Goal: Task Accomplishment & Management: Complete application form

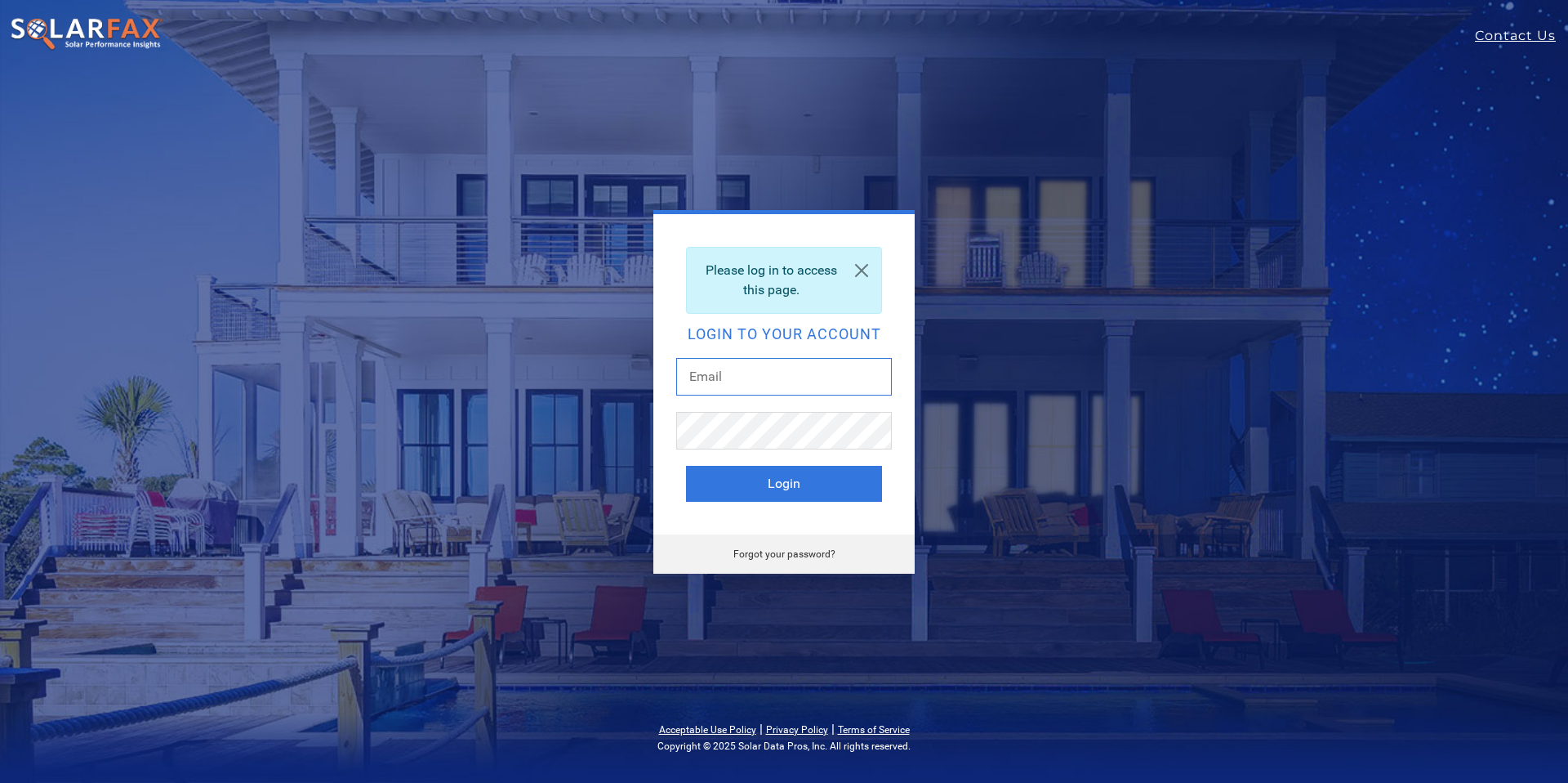
click at [823, 379] on input "text" at bounding box center [784, 377] width 216 height 38
type input "[EMAIL_ADDRESS][DOMAIN_NAME]"
click at [796, 471] on button "Login" at bounding box center [784, 483] width 196 height 36
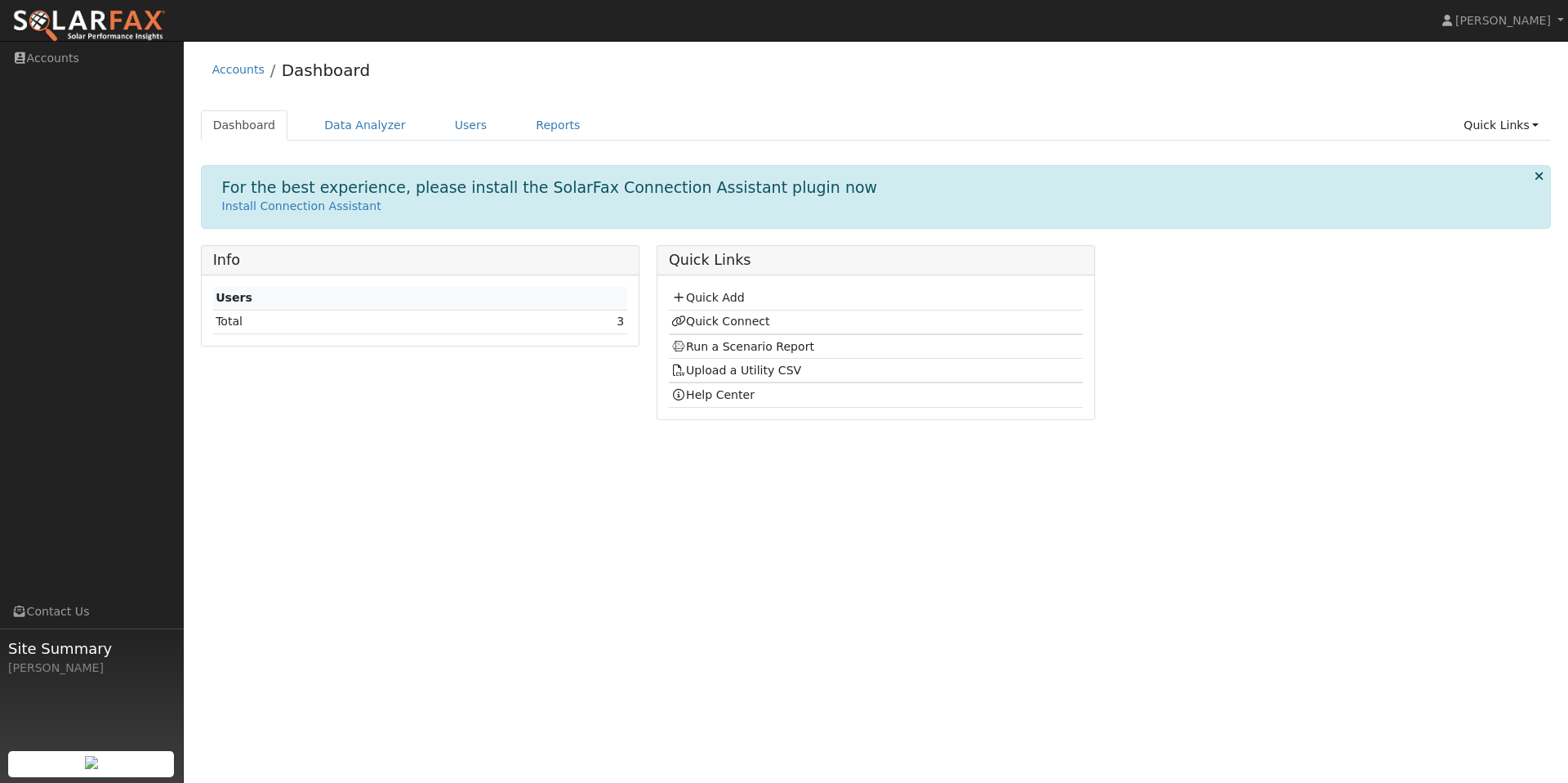
click at [424, 335] on div "Users Total 3" at bounding box center [419, 310] width 436 height 70
click at [714, 292] on link "Quick Add" at bounding box center [707, 298] width 72 height 13
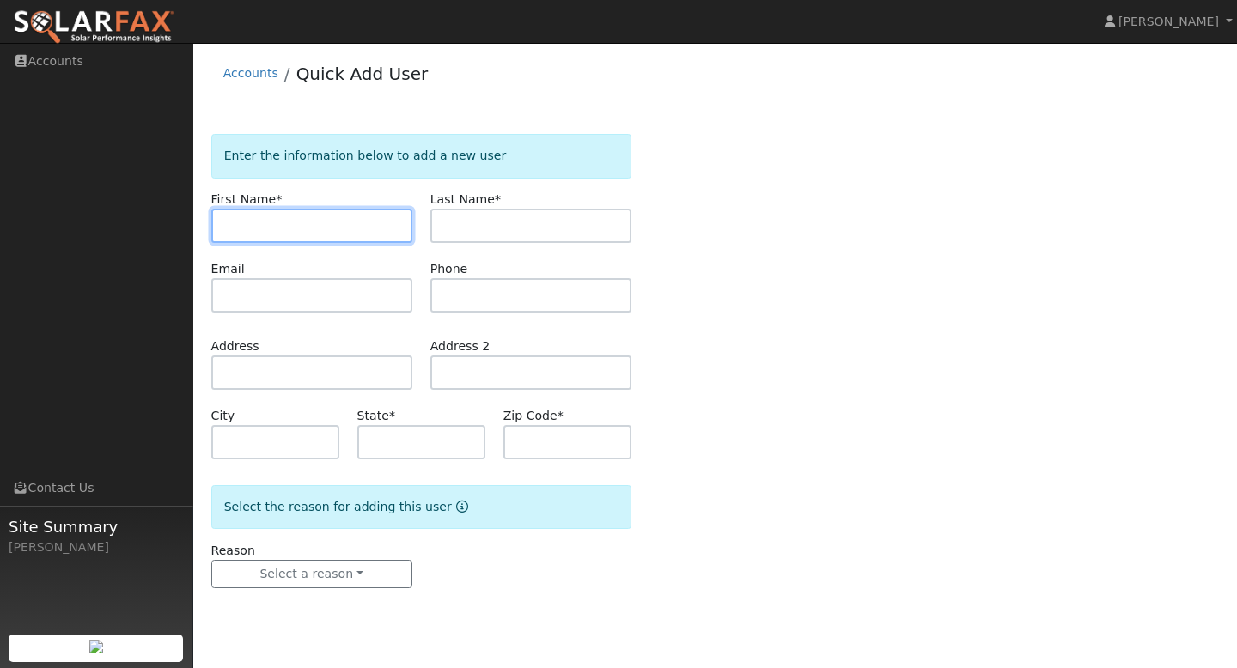
click at [258, 235] on input "text" at bounding box center [311, 226] width 201 height 34
type input "Douglas"
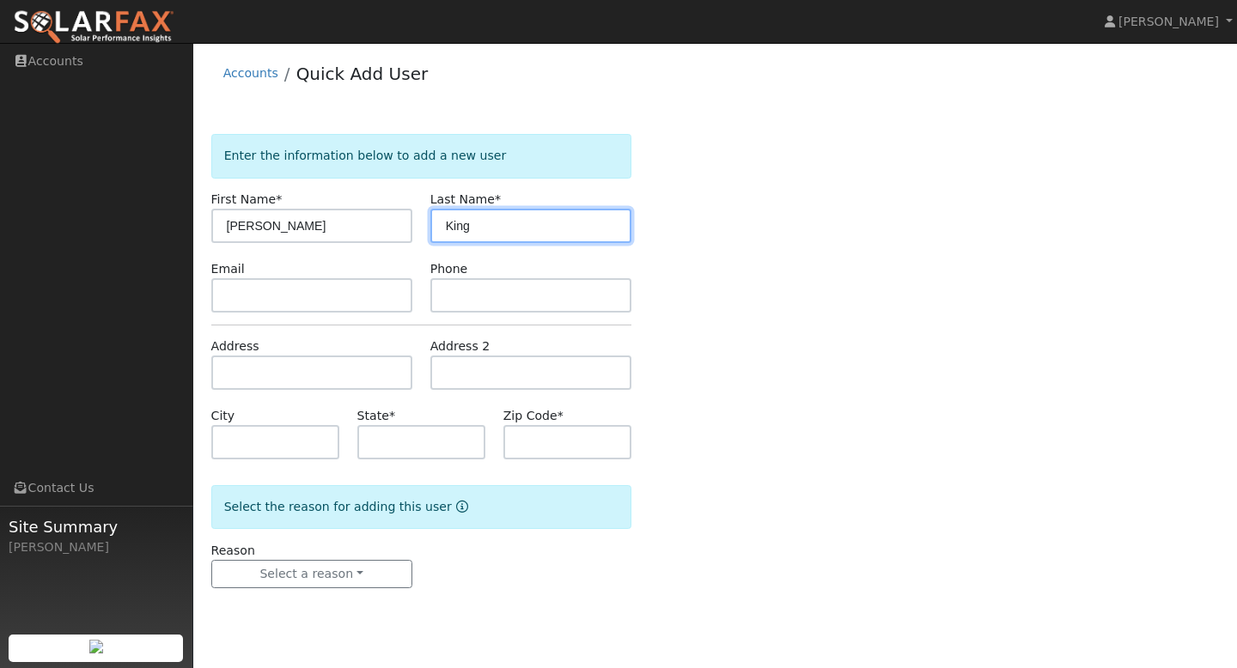
type input "King"
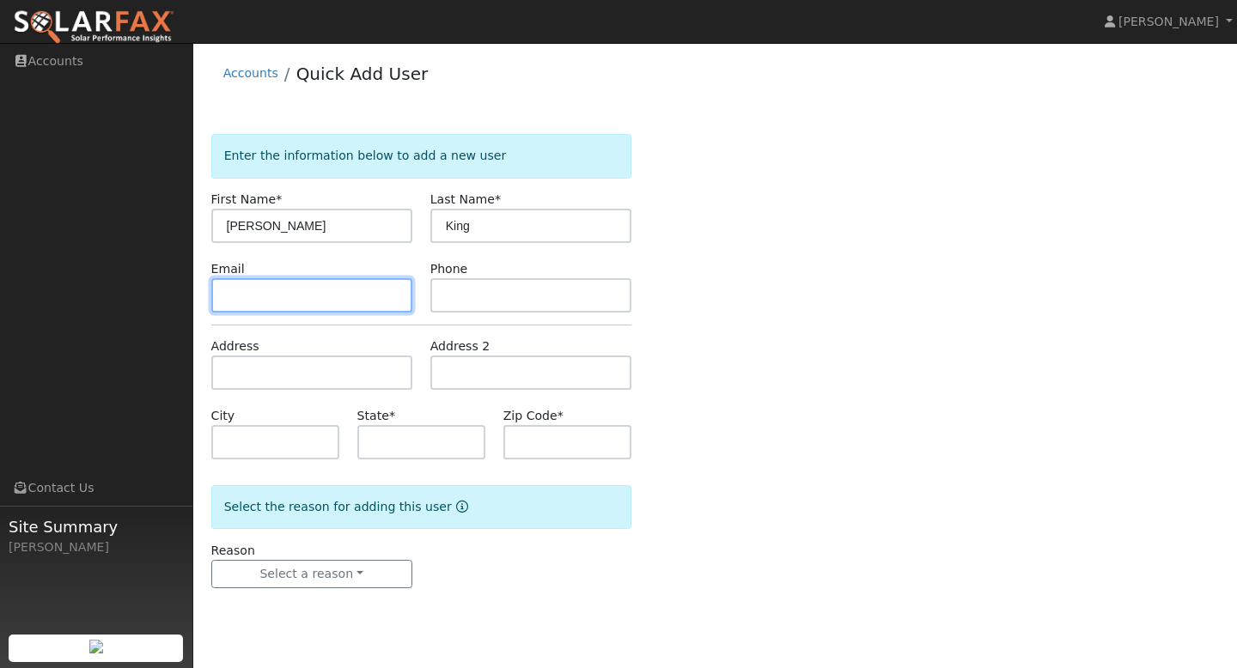
click at [258, 289] on input "text" at bounding box center [311, 295] width 201 height 34
paste input "dking635@gmail.com"
type input "dking635@gmail.com"
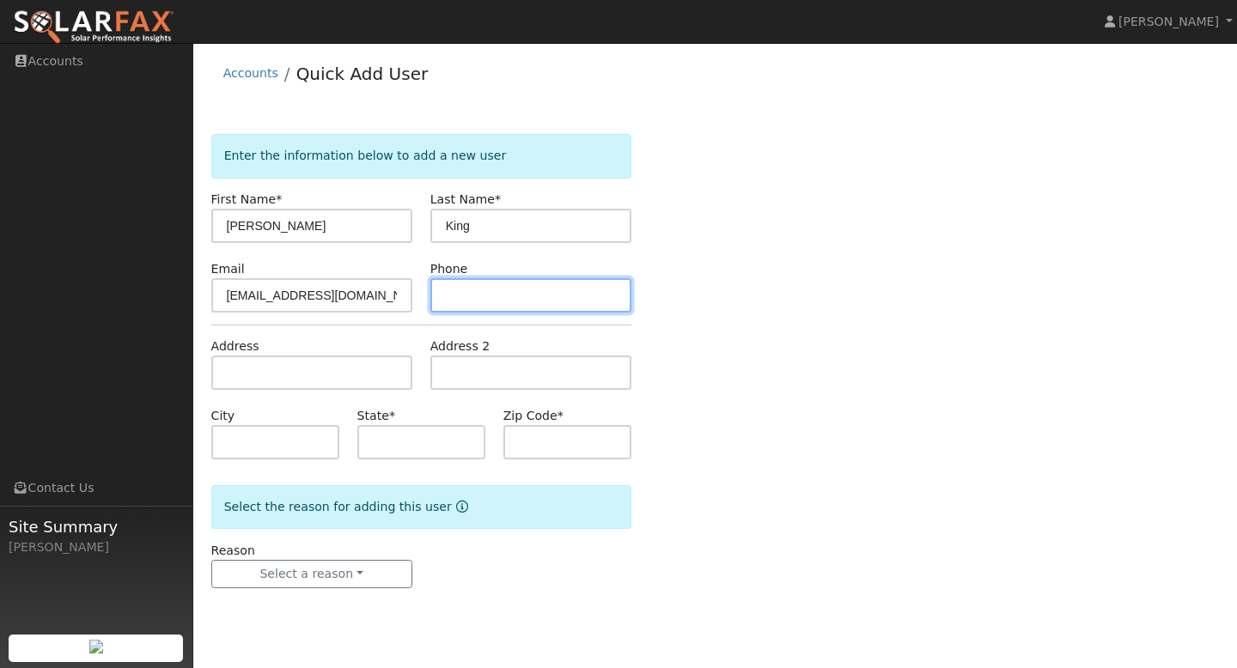
click at [510, 311] on input "text" at bounding box center [530, 295] width 201 height 34
paste input "(903) 292-2468"
type input "(903) 292-2468"
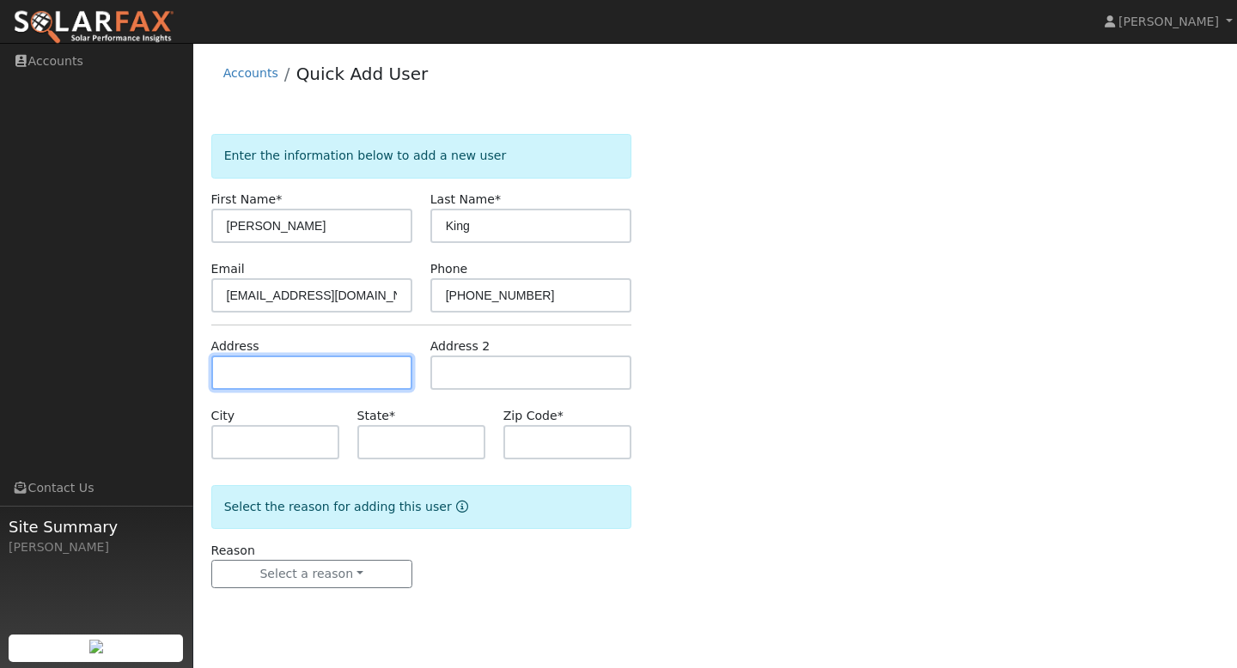
click at [359, 382] on input "text" at bounding box center [311, 373] width 201 height 34
paste input "416 4th St"
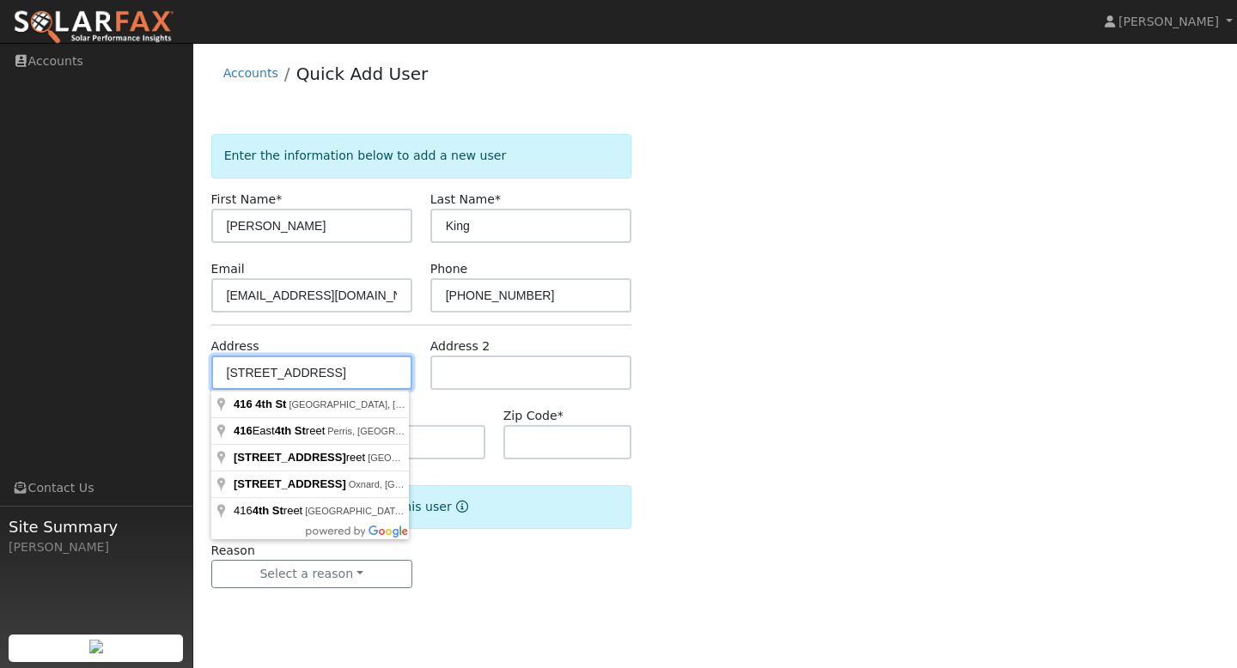
type input "416 4th St"
click at [826, 447] on div "Enter the information below to add a new user First Name * Douglas Last Name * …" at bounding box center [715, 378] width 1008 height 489
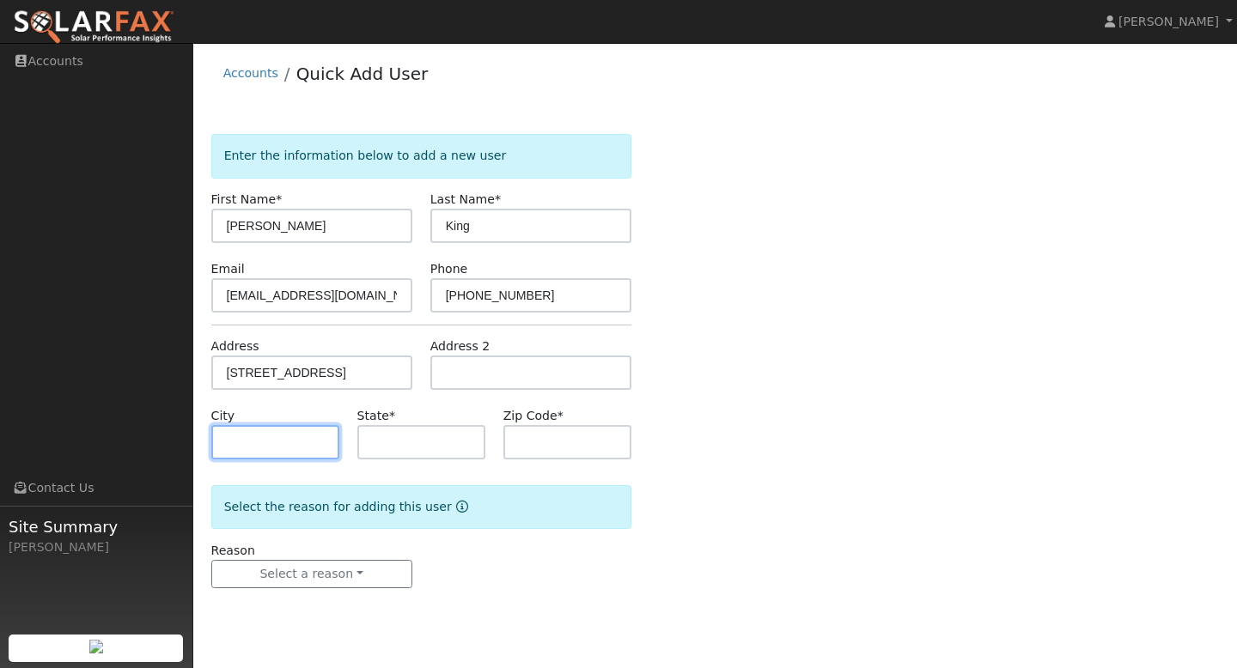
click at [244, 440] on input "text" at bounding box center [275, 442] width 128 height 34
click at [246, 441] on input "text" at bounding box center [275, 442] width 128 height 34
type input "whitesboro"
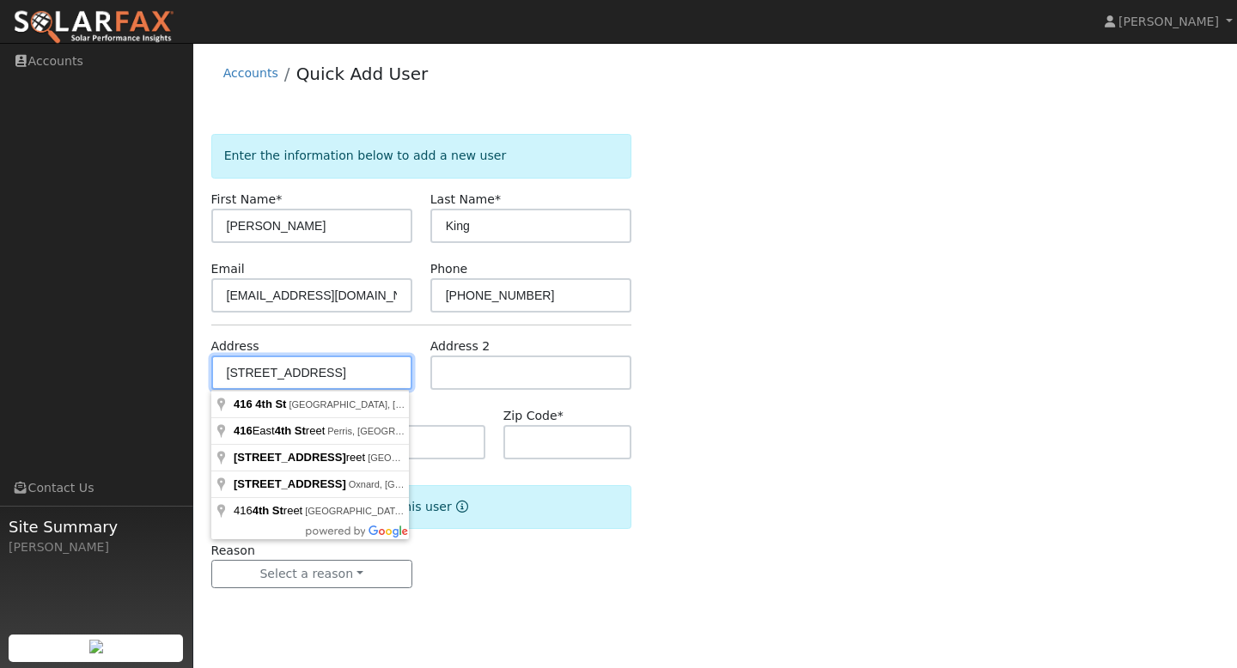
click at [307, 383] on input "416 4th St" at bounding box center [311, 373] width 201 height 34
type input "416 4th Street"
type input "Whitesboro"
type input "TX"
type input "76273"
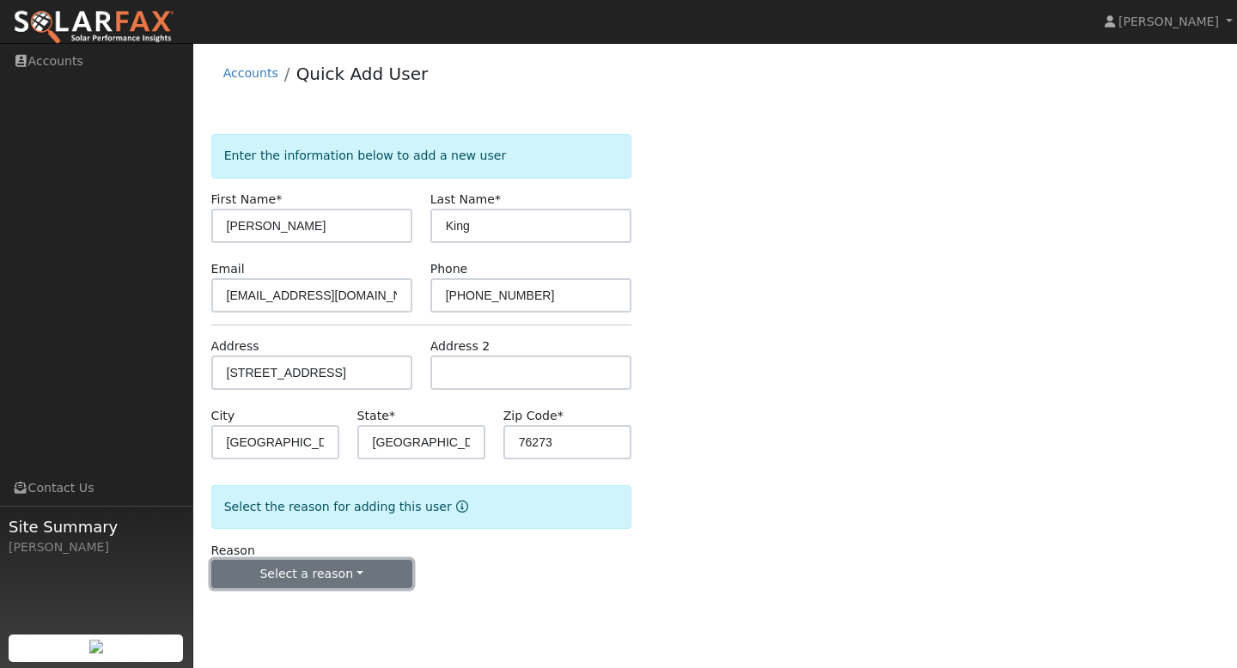
click at [362, 574] on button "Select a reason" at bounding box center [311, 574] width 201 height 29
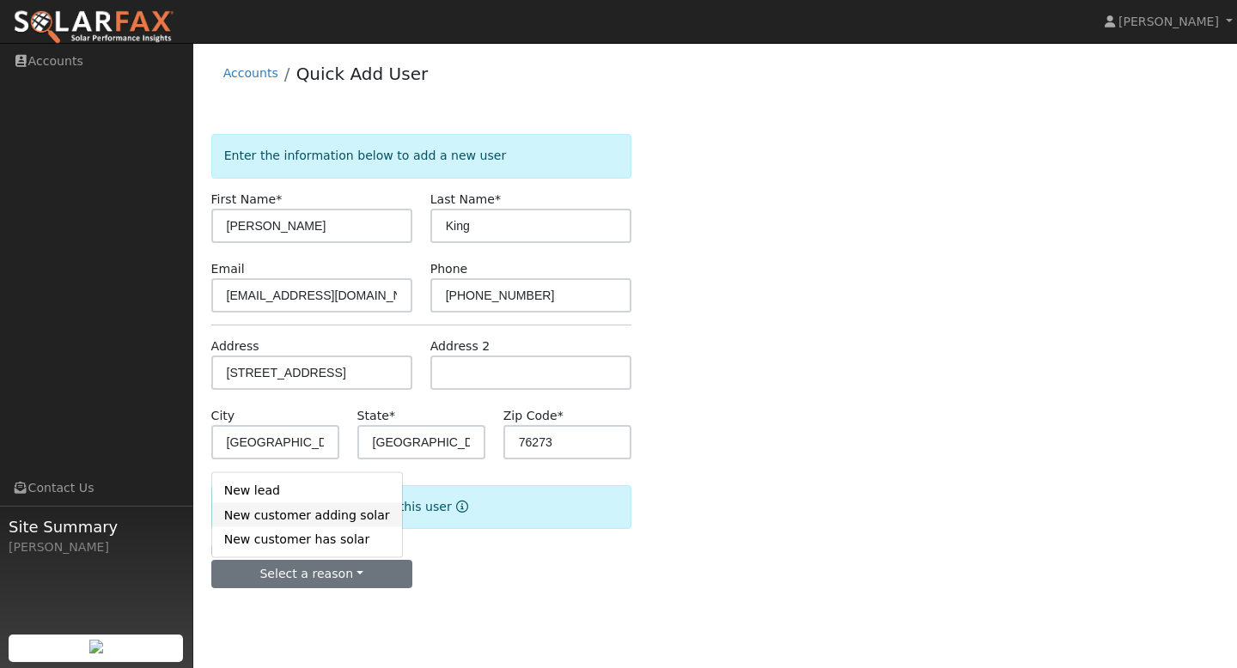
click at [320, 515] on link "New customer adding solar" at bounding box center [307, 515] width 190 height 24
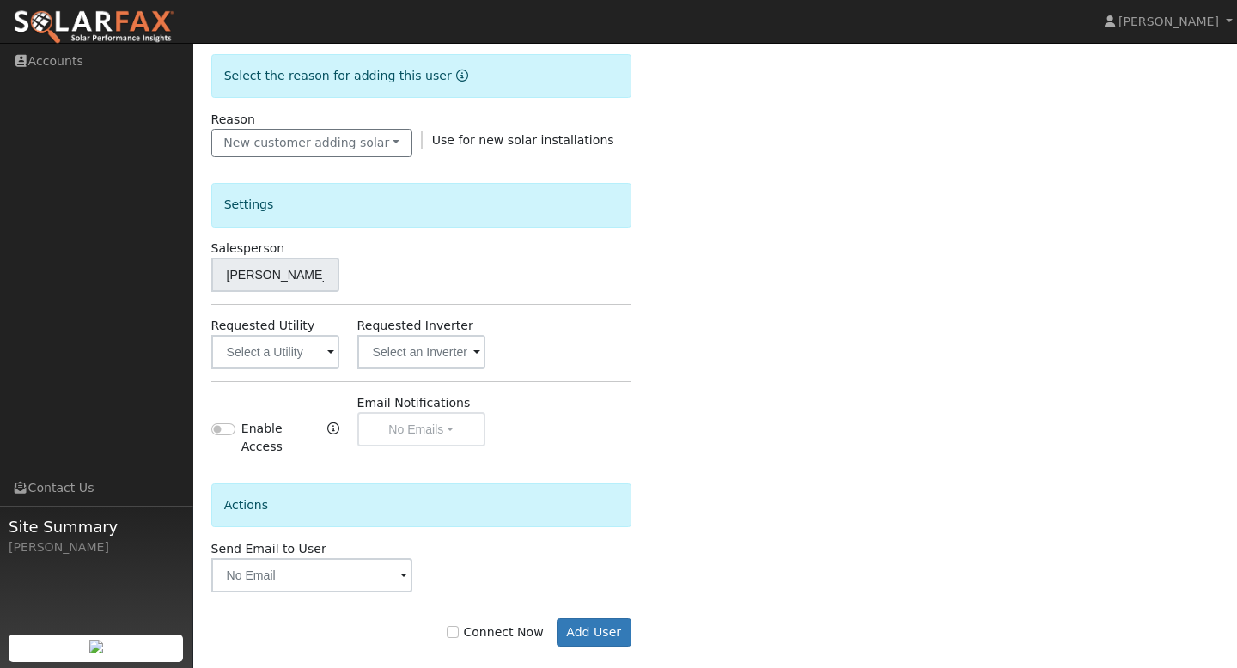
scroll to position [435, 0]
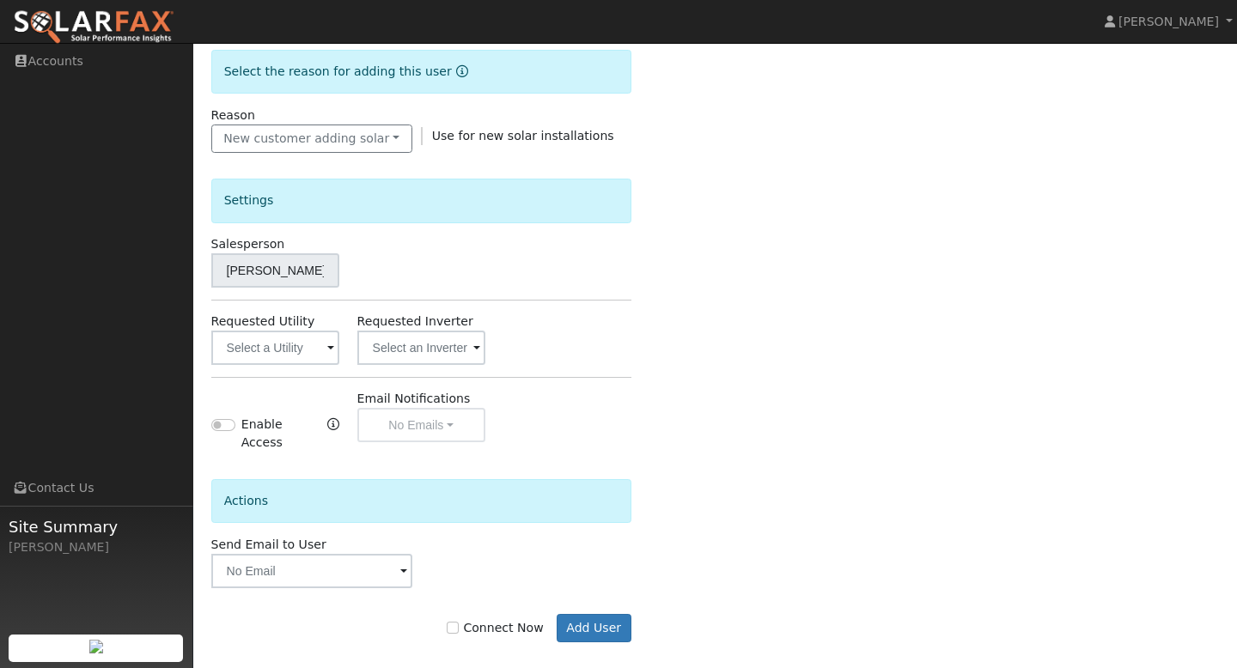
click at [329, 350] on span at bounding box center [330, 349] width 7 height 20
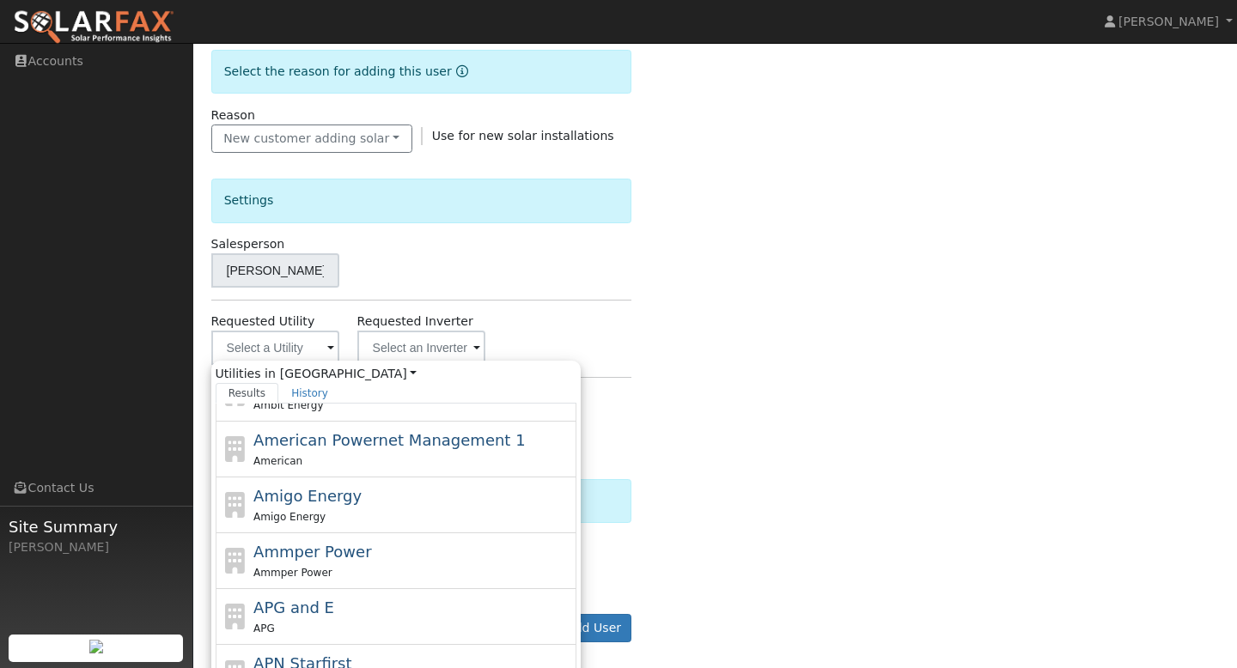
scroll to position [626, 0]
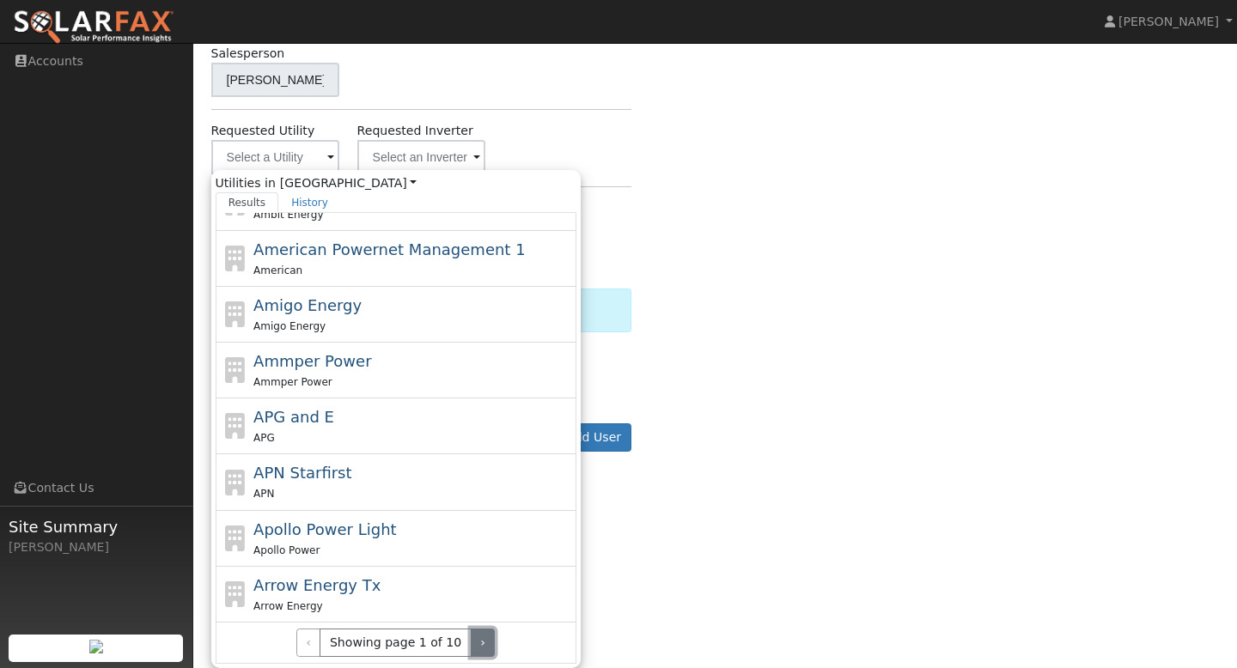
click at [482, 643] on button "›" at bounding box center [483, 643] width 25 height 29
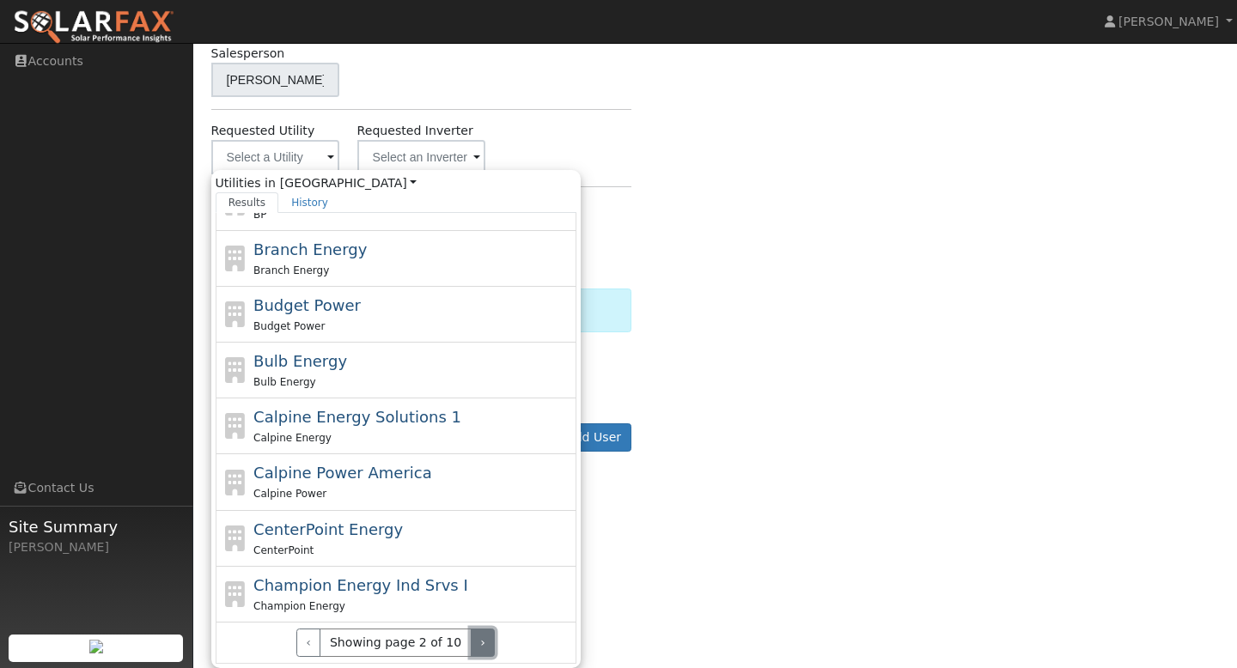
click at [482, 643] on button "›" at bounding box center [483, 643] width 25 height 29
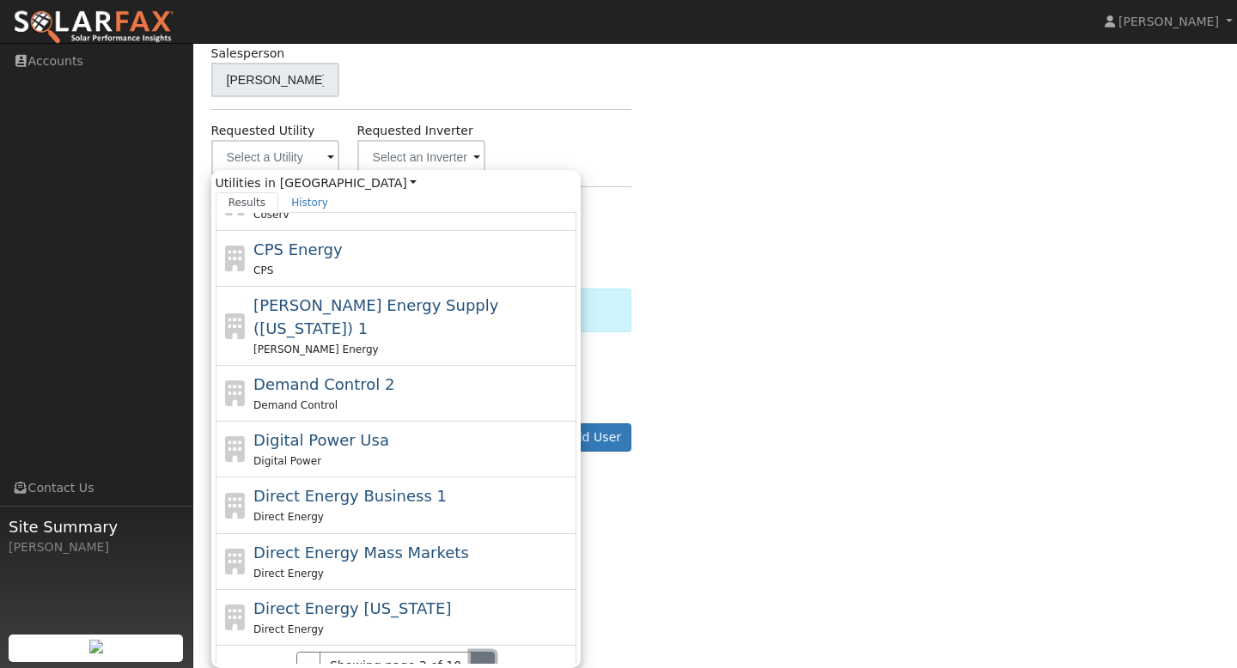
click at [482, 652] on button "›" at bounding box center [483, 666] width 25 height 29
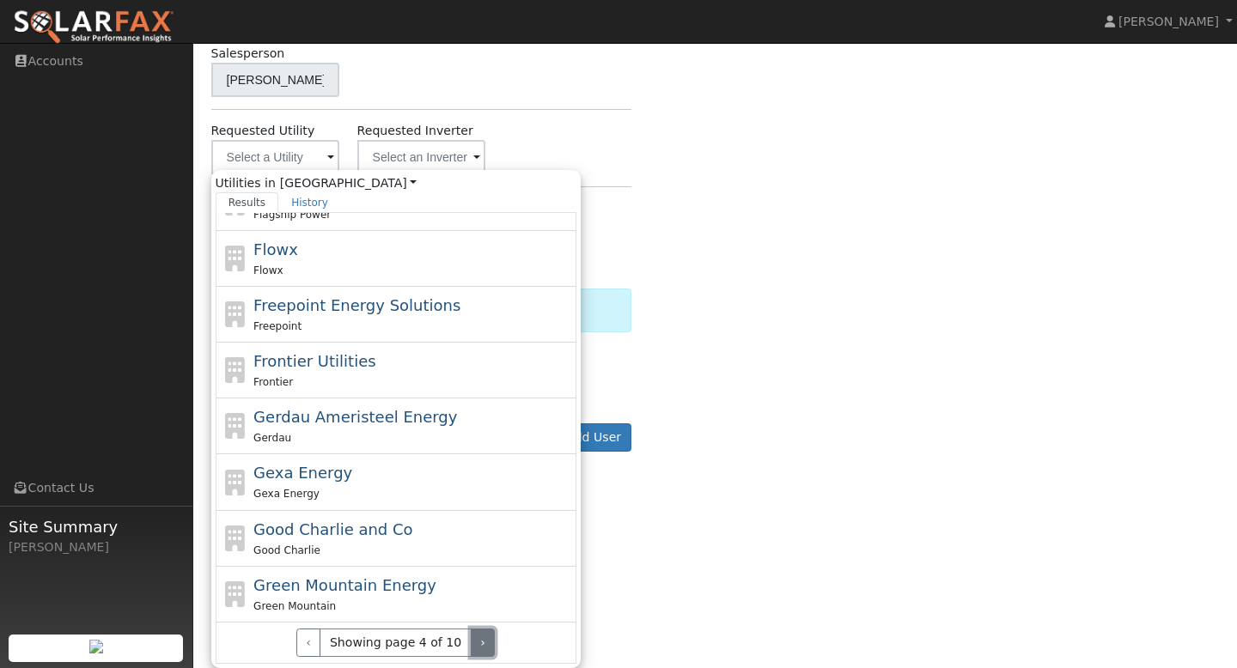
click at [482, 643] on button "›" at bounding box center [483, 643] width 25 height 29
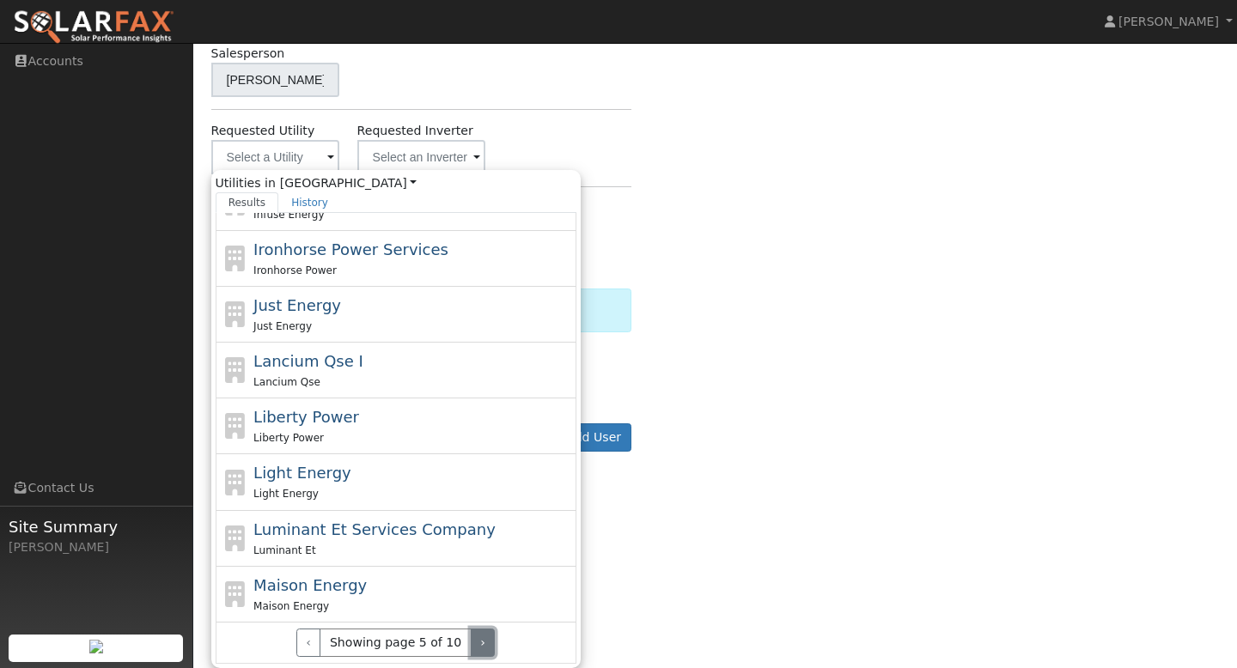
click at [482, 643] on button "›" at bounding box center [483, 643] width 25 height 29
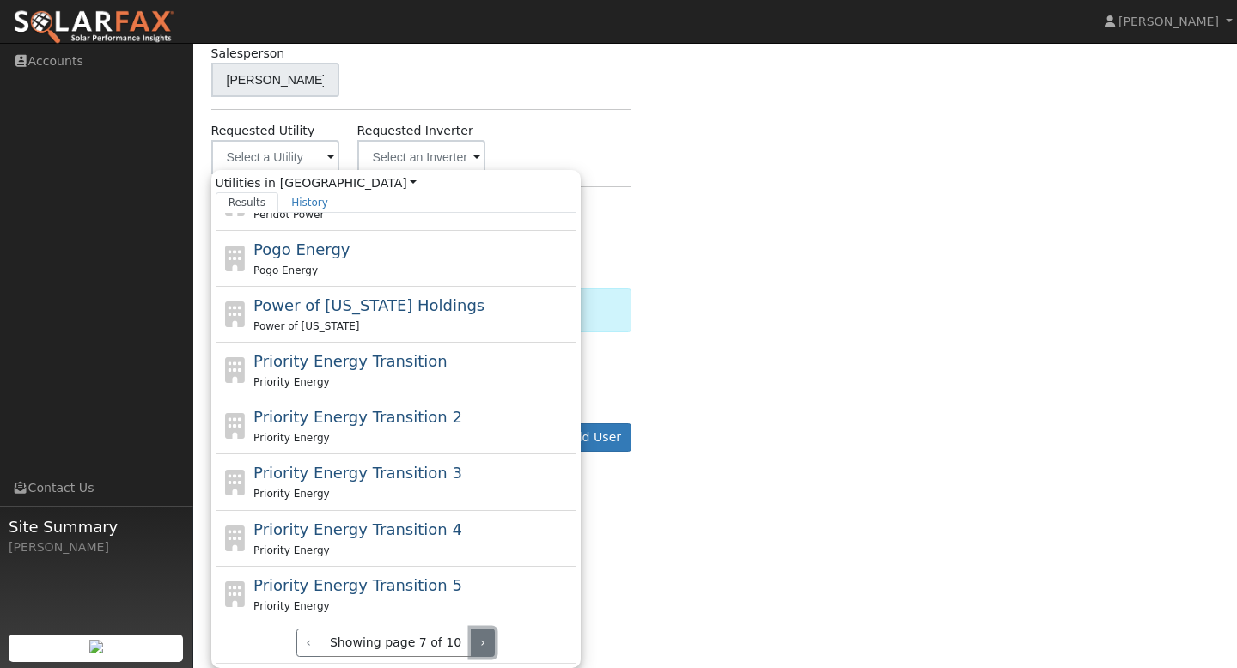
click at [482, 643] on button "›" at bounding box center [483, 643] width 25 height 29
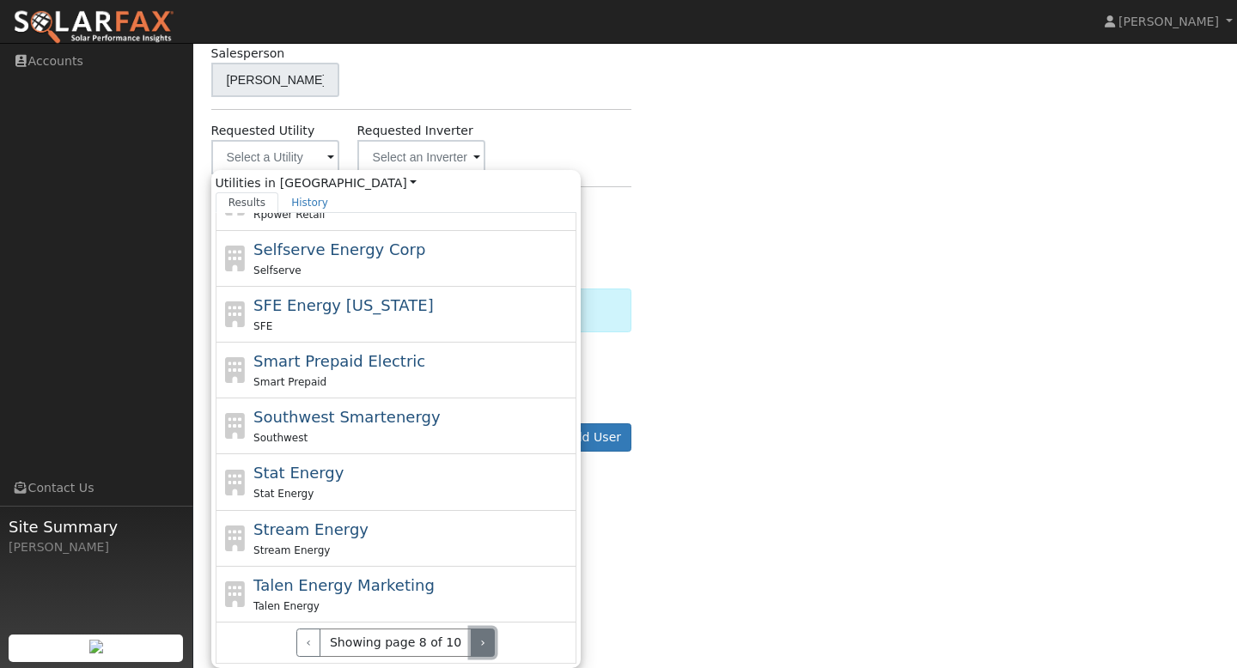
click at [482, 643] on button "›" at bounding box center [483, 643] width 25 height 29
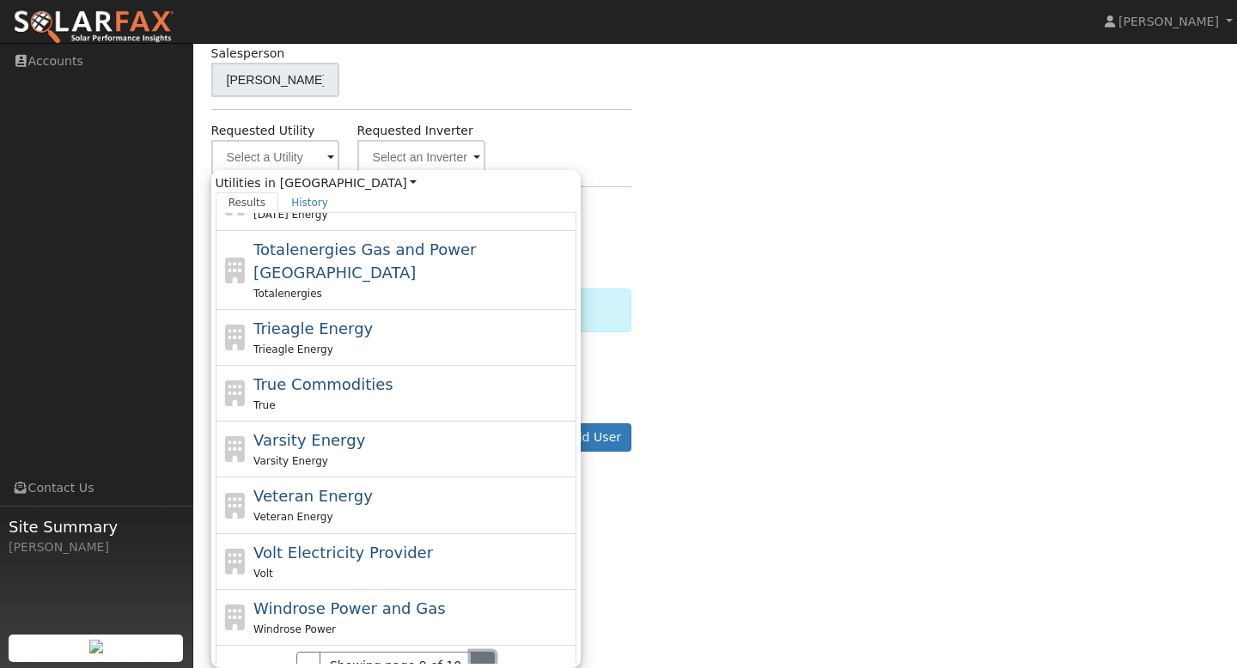
click at [482, 652] on button "›" at bounding box center [483, 666] width 25 height 29
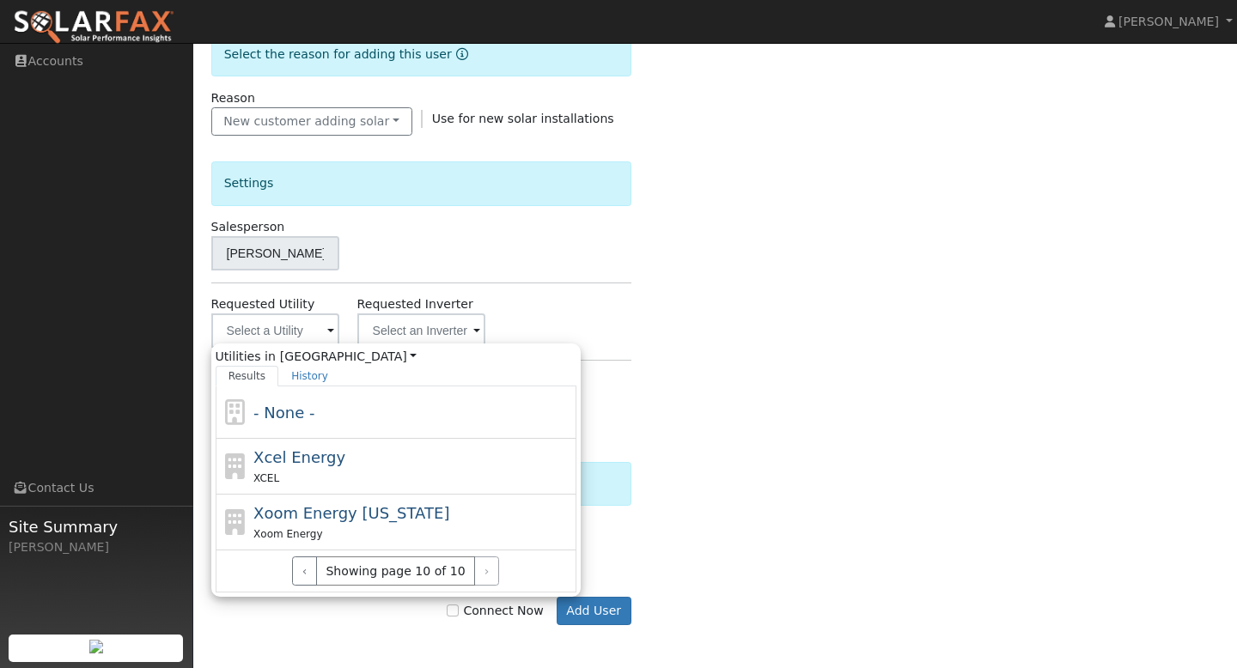
scroll to position [0, 0]
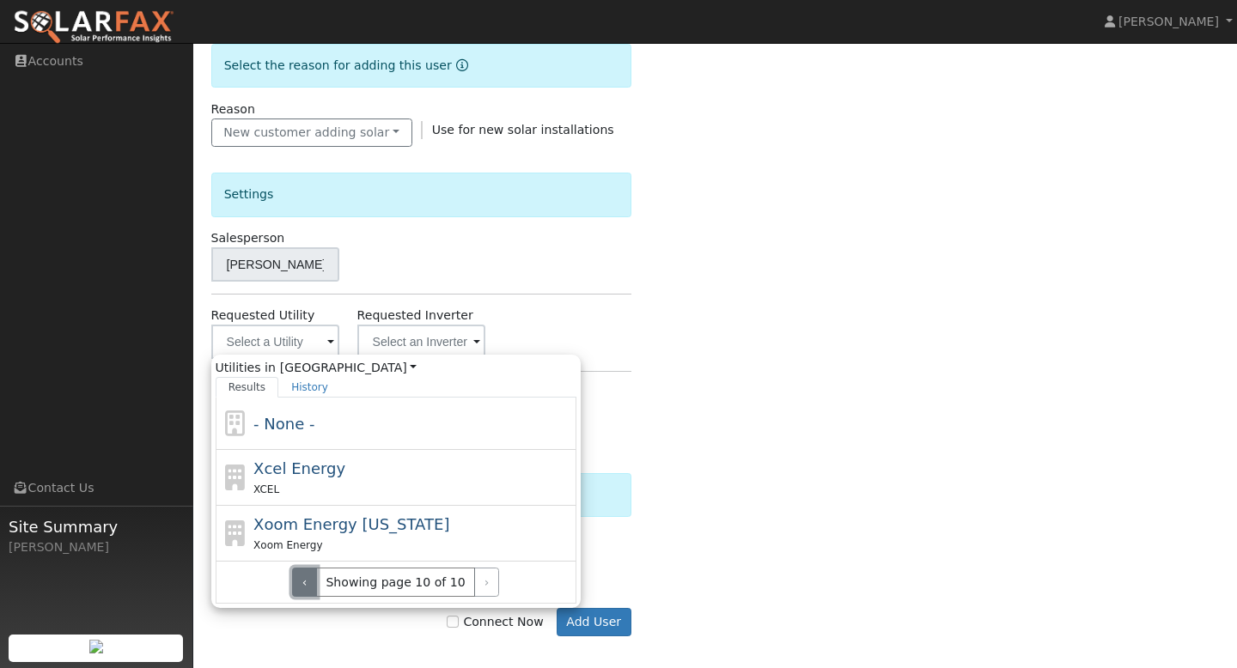
click at [317, 581] on button "‹" at bounding box center [304, 582] width 25 height 29
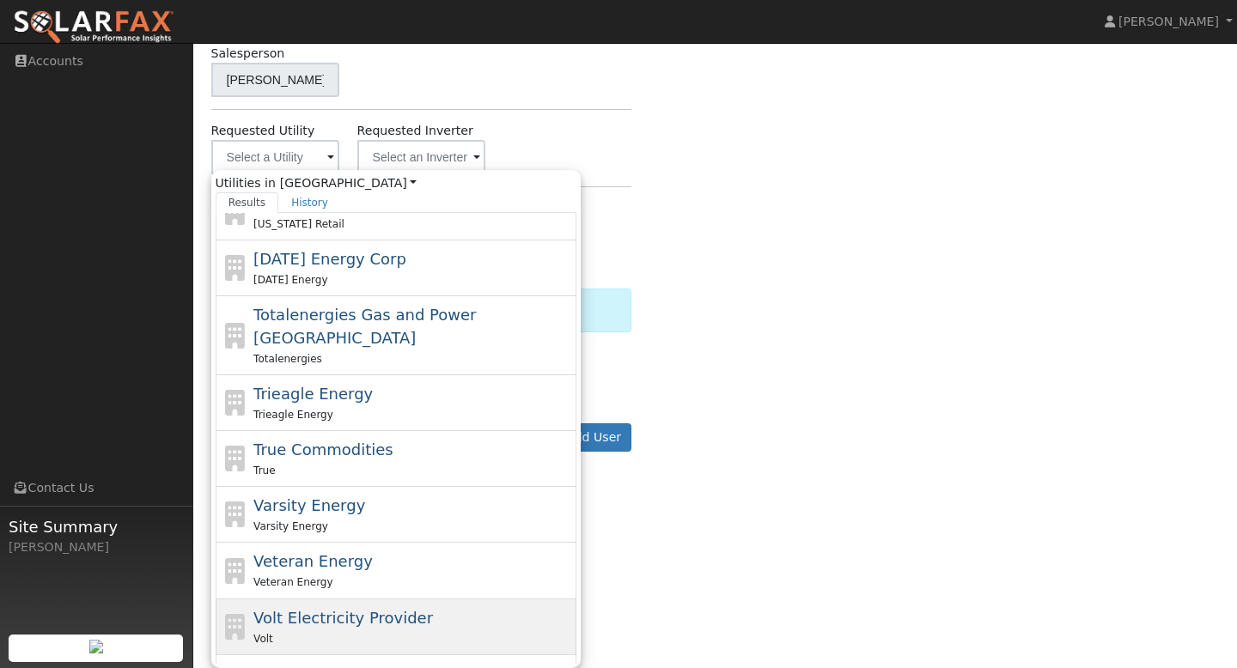
scroll to position [482, 0]
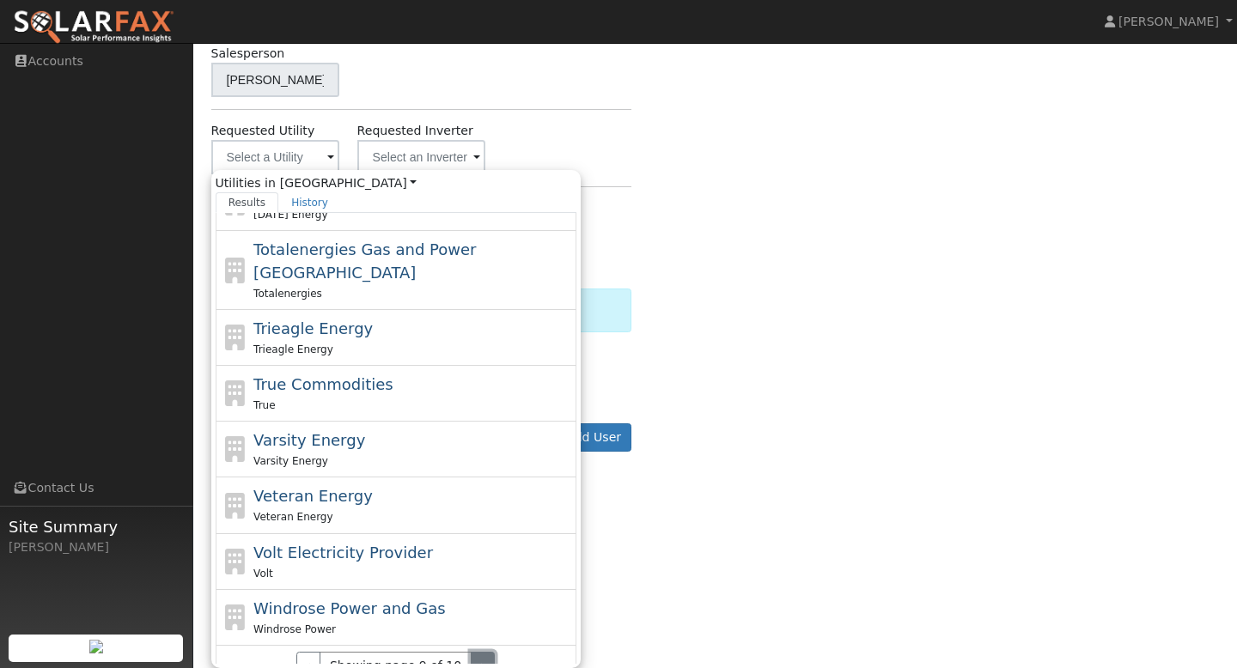
click at [476, 652] on button "›" at bounding box center [483, 666] width 25 height 29
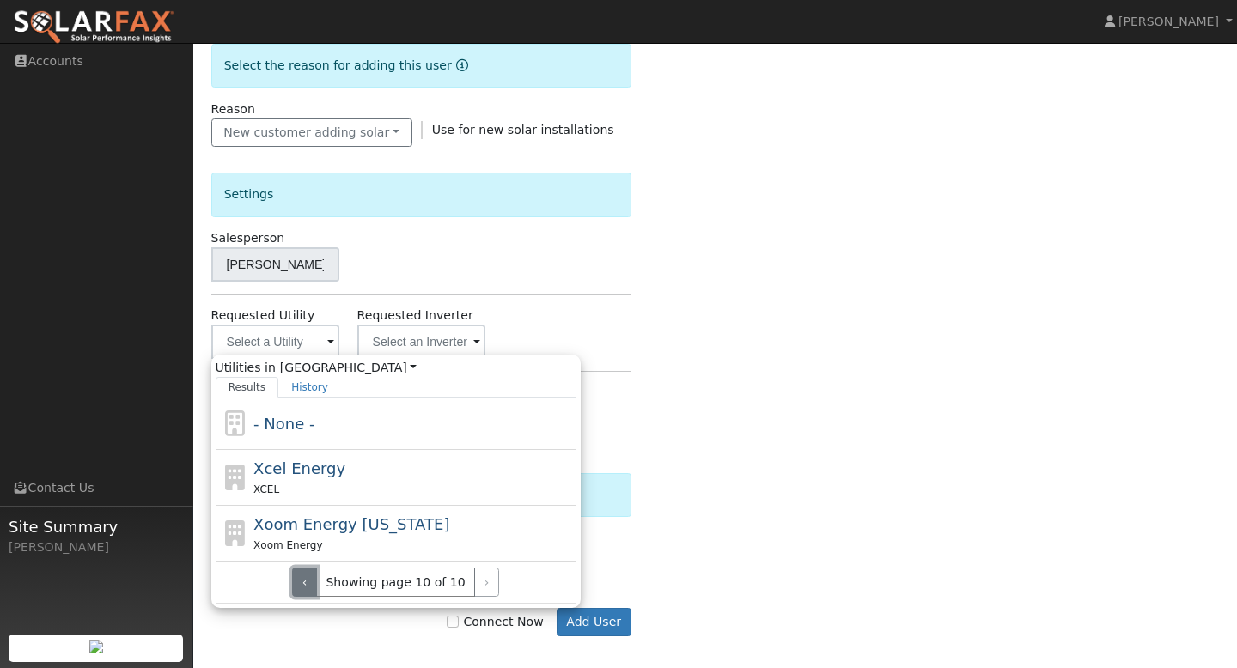
click at [308, 586] on button "‹" at bounding box center [304, 582] width 25 height 29
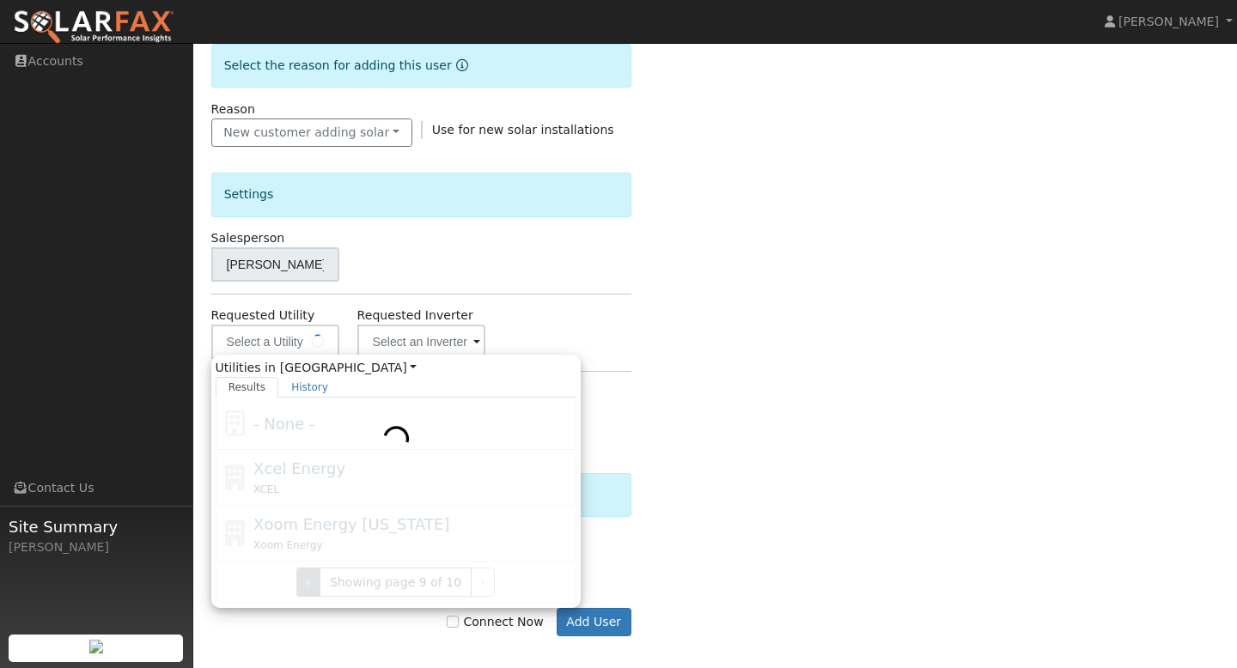
click at [308, 586] on div at bounding box center [396, 501] width 361 height 206
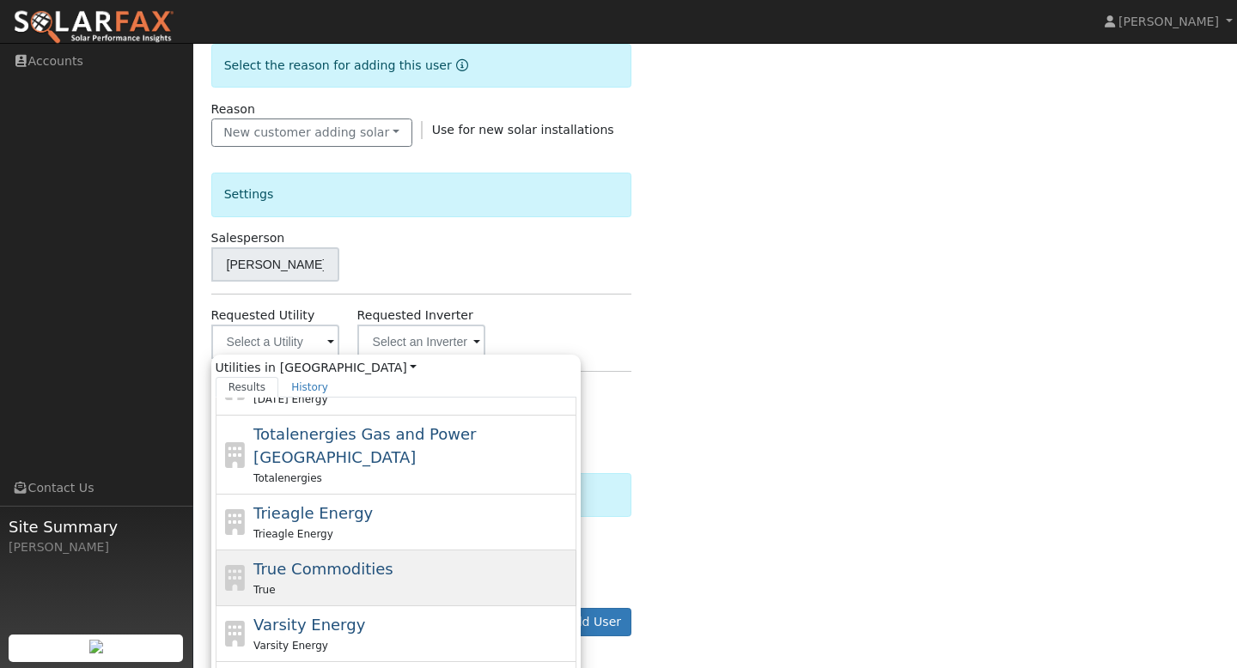
scroll to position [626, 0]
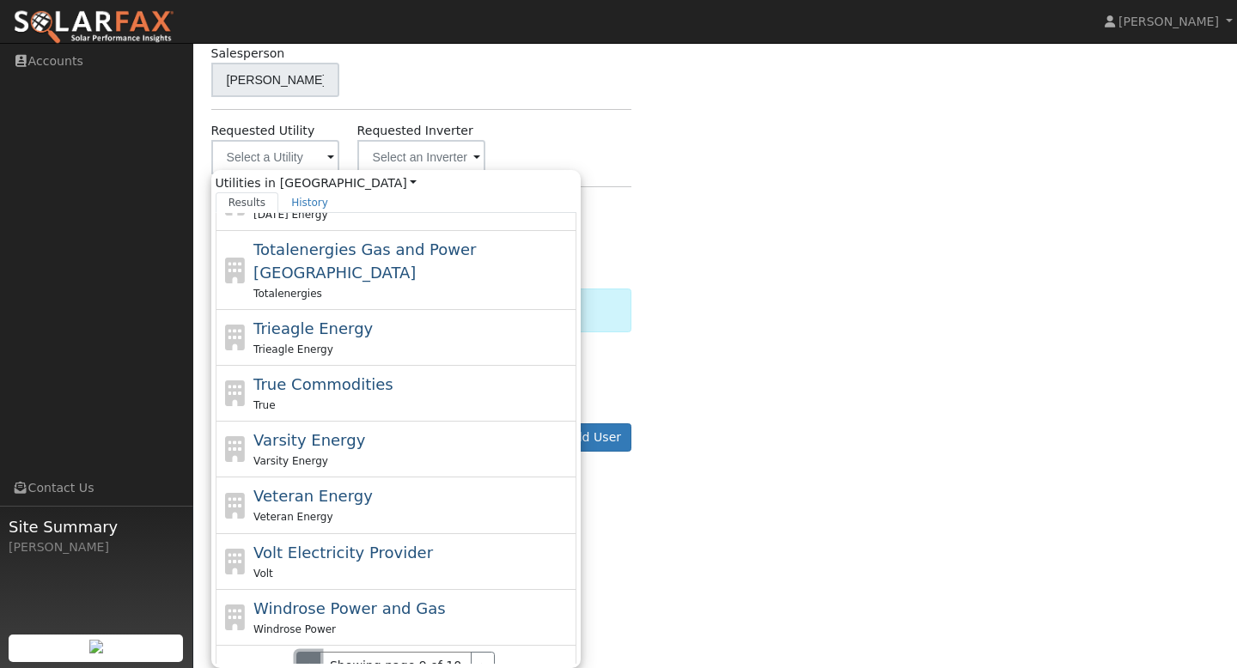
click at [314, 652] on button "‹" at bounding box center [308, 666] width 25 height 29
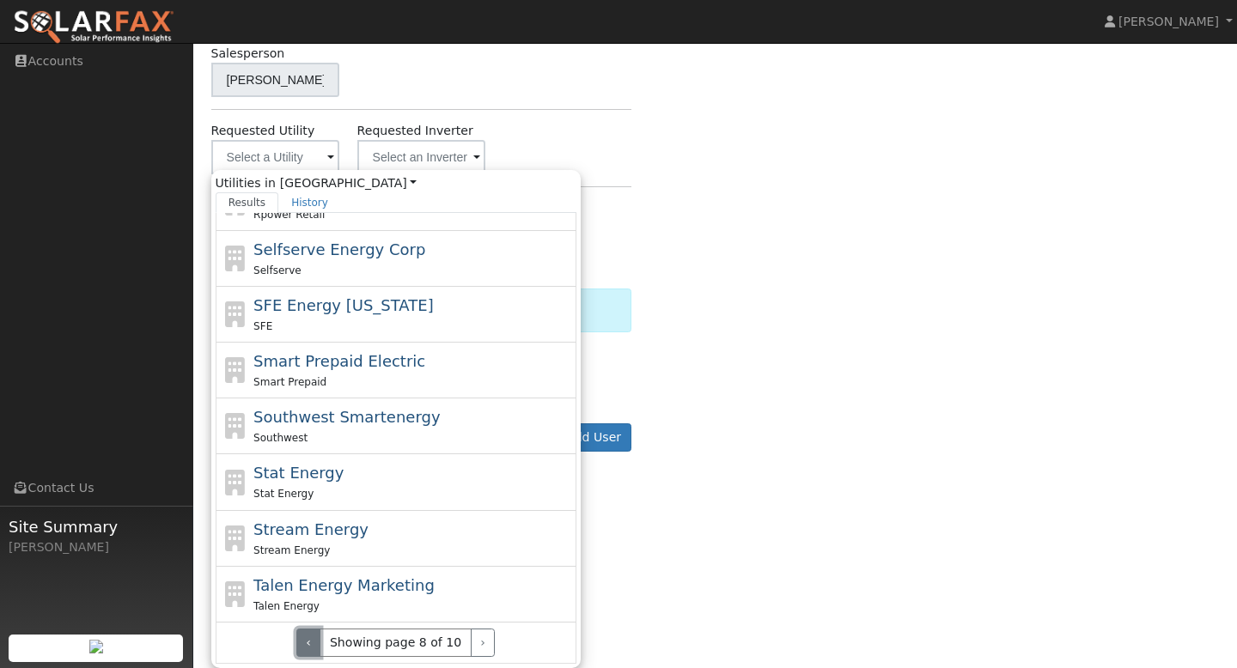
click at [313, 635] on button "‹" at bounding box center [308, 643] width 25 height 29
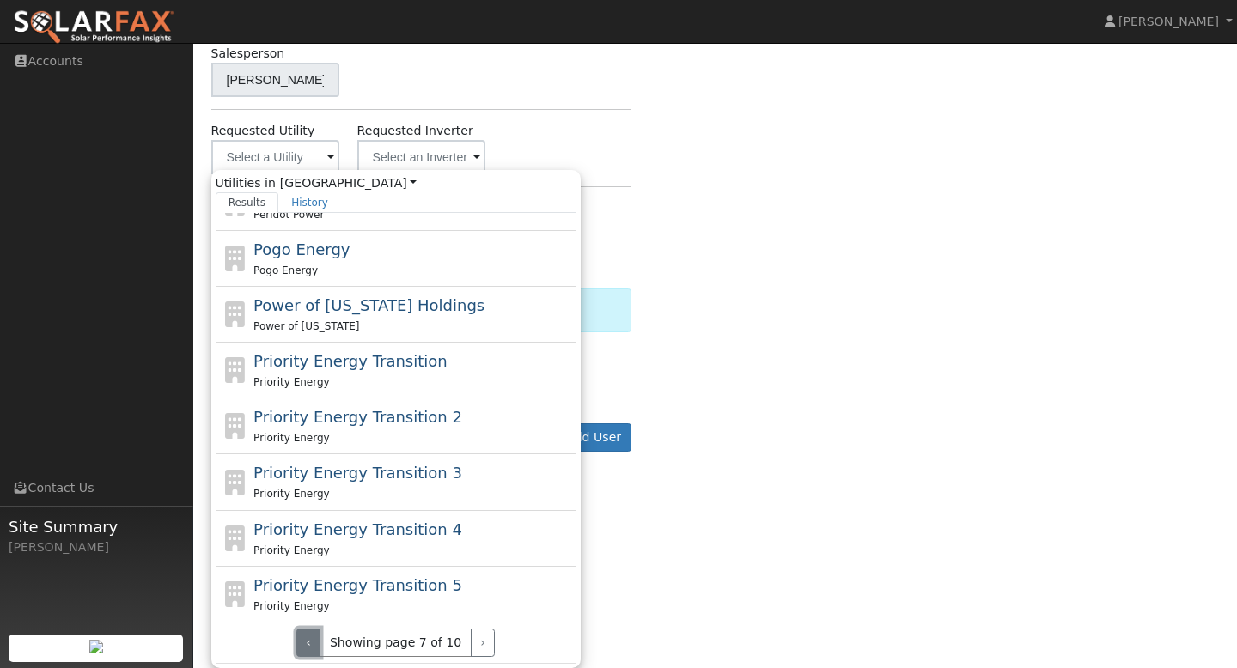
click at [313, 635] on button "‹" at bounding box center [308, 643] width 25 height 29
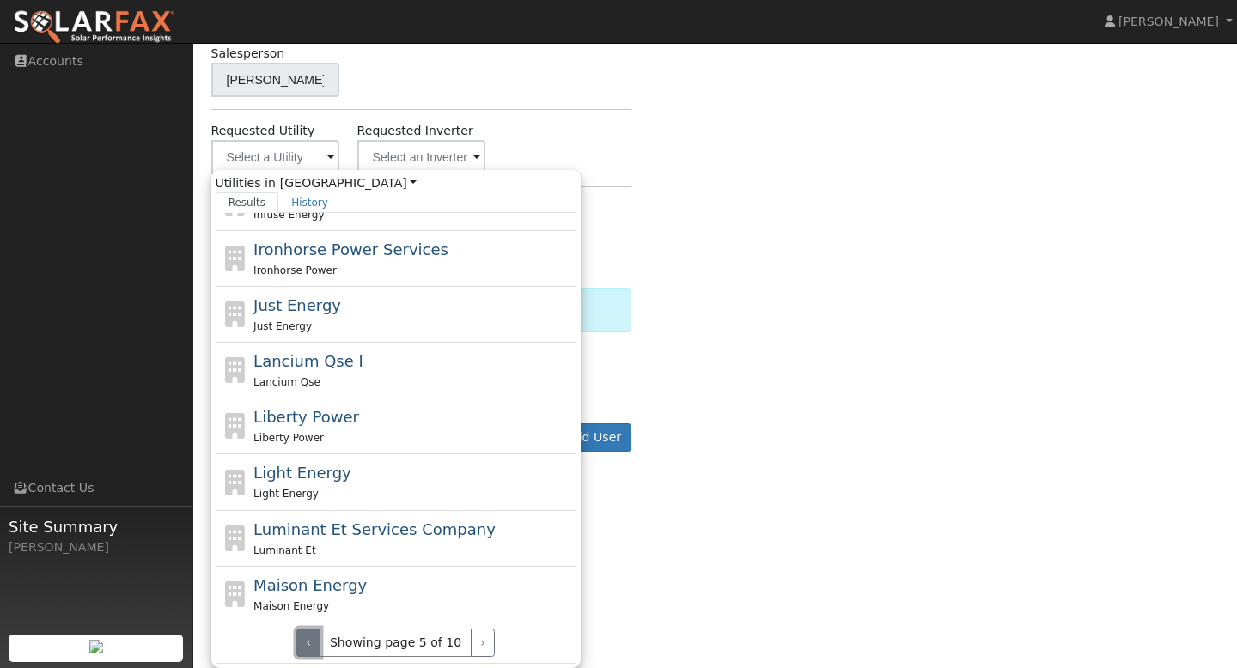
click at [313, 635] on button "‹" at bounding box center [308, 643] width 25 height 29
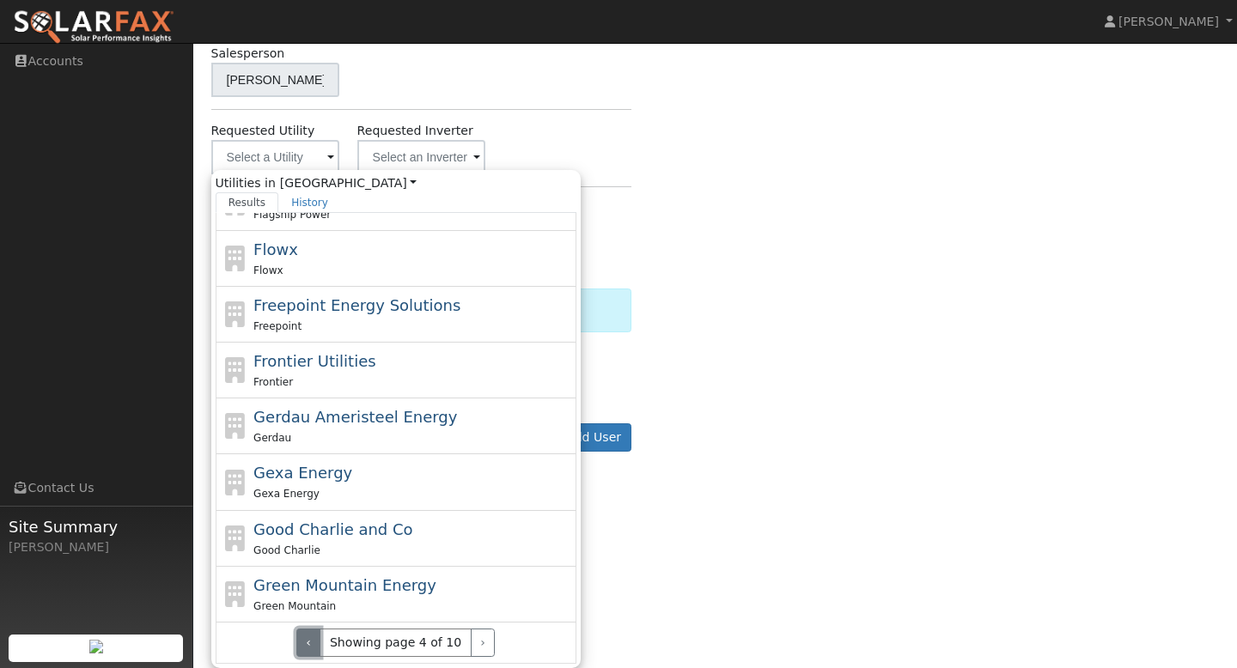
click at [313, 635] on button "‹" at bounding box center [308, 643] width 25 height 29
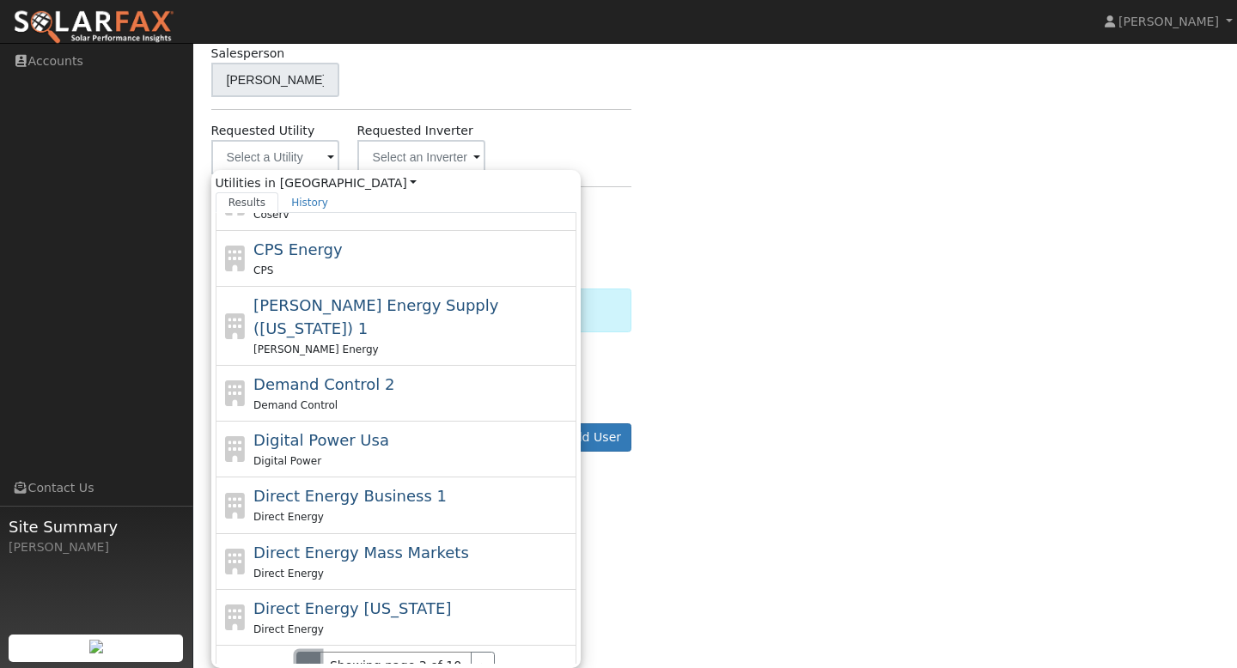
click at [313, 653] on button "‹" at bounding box center [308, 666] width 25 height 29
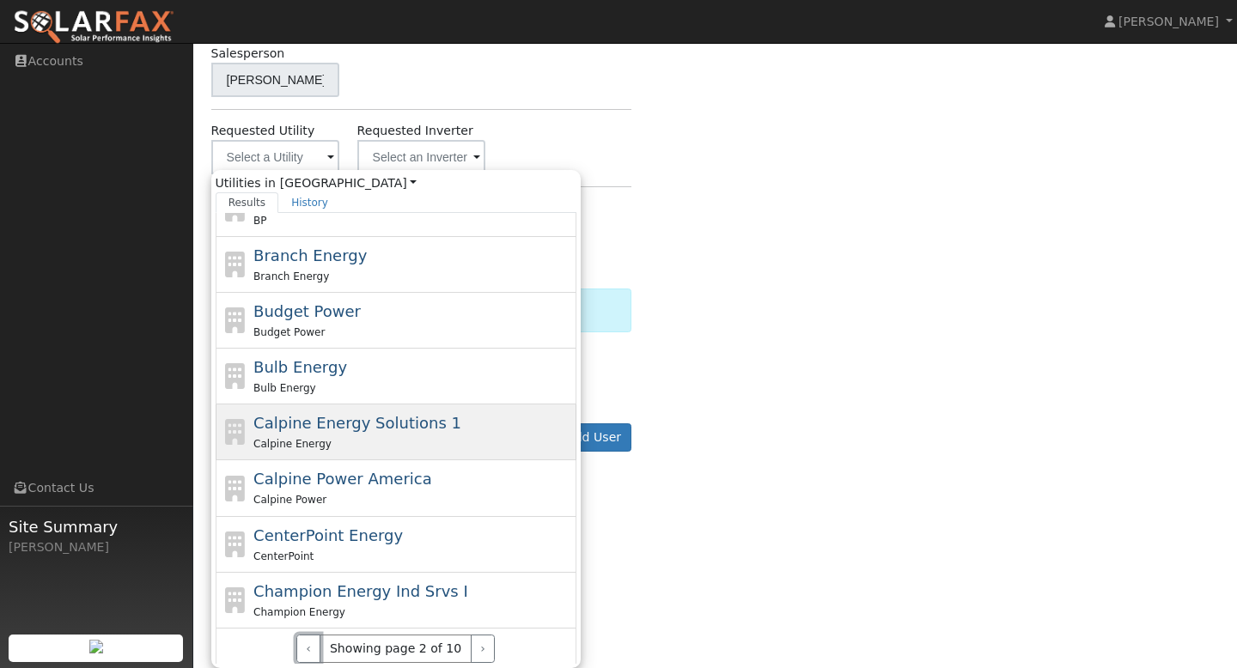
scroll to position [482, 0]
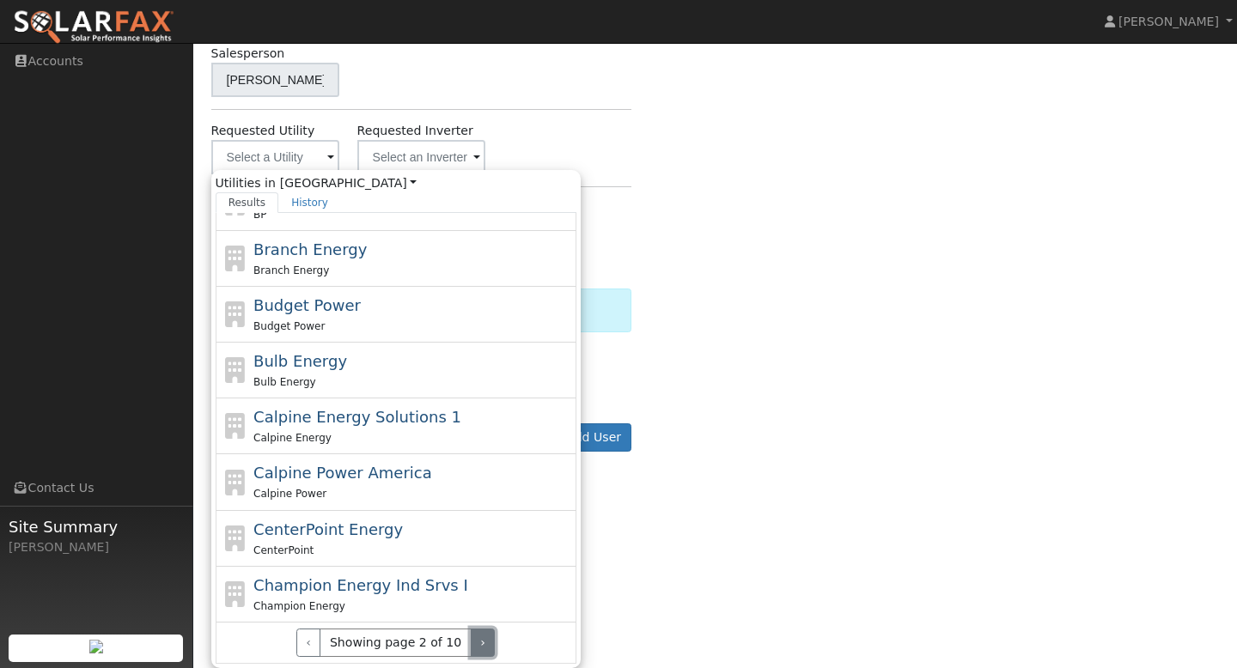
click at [475, 640] on button "›" at bounding box center [483, 643] width 25 height 29
